Goal: Task Accomplishment & Management: Manage account settings

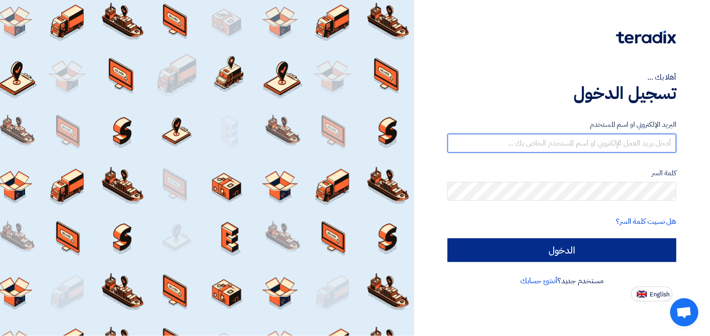
type input "[EMAIL_ADDRESS][DOMAIN_NAME]"
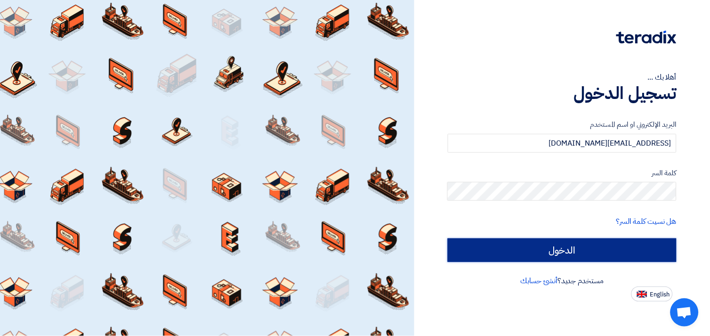
click at [546, 252] on input "الدخول" at bounding box center [562, 250] width 229 height 24
type input "Sign in"
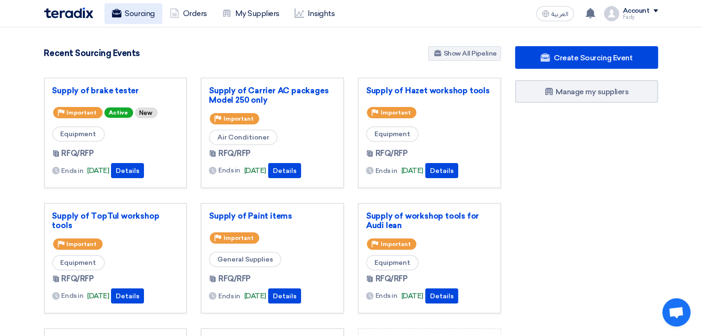
click at [133, 17] on link "Sourcing" at bounding box center [133, 13] width 58 height 21
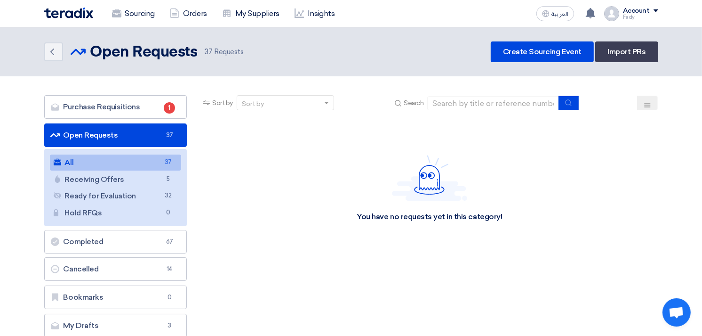
click at [109, 163] on link "All All 37" at bounding box center [116, 162] width 132 height 16
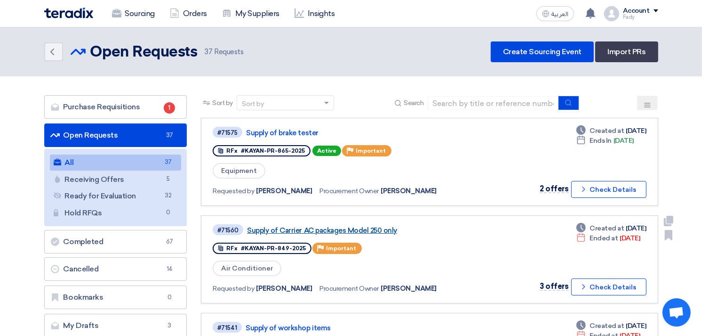
click at [346, 226] on link "Supply of Carrier AC packages Model 250 only" at bounding box center [364, 230] width 235 height 8
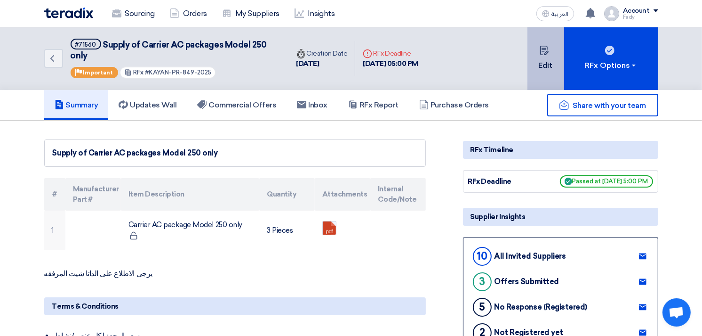
click at [540, 72] on button "Edit" at bounding box center [546, 58] width 37 height 63
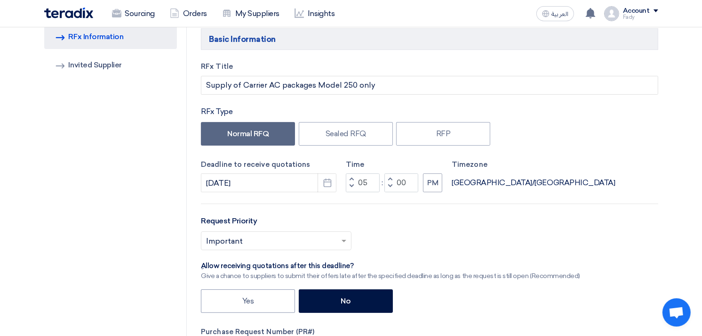
scroll to position [90, 0]
click at [362, 183] on input "05" at bounding box center [363, 182] width 34 height 19
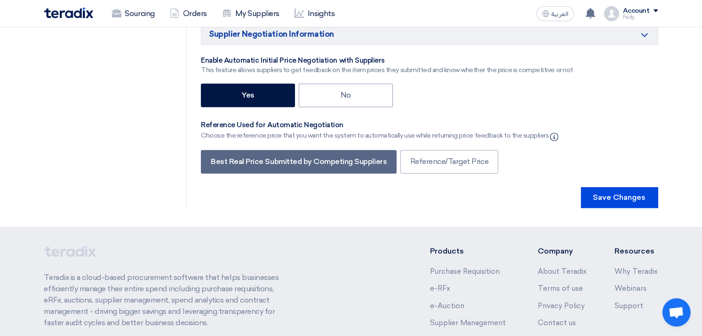
scroll to position [1742, 0]
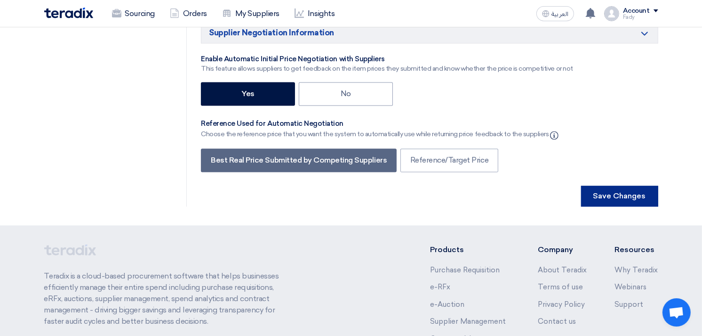
type input "10"
click at [613, 185] on button "Save Changes" at bounding box center [619, 195] width 77 height 21
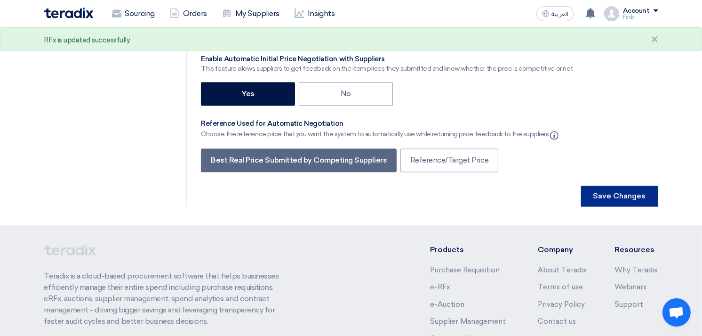
scroll to position [0, 0]
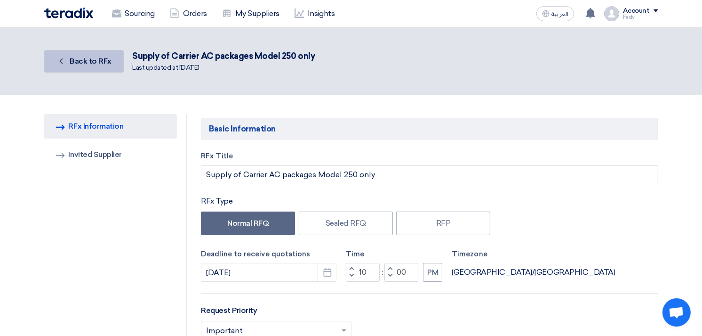
click at [81, 67] on link "Back Back to RFx" at bounding box center [84, 61] width 80 height 23
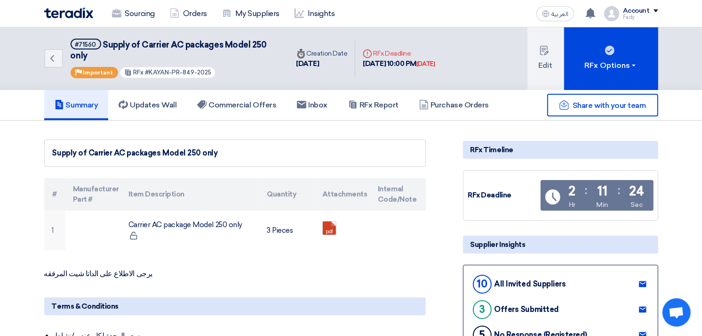
click at [383, 269] on p "يرجى الاطلاع على الداتا شيت المرفقه" at bounding box center [235, 273] width 382 height 9
